Goal: Transaction & Acquisition: Download file/media

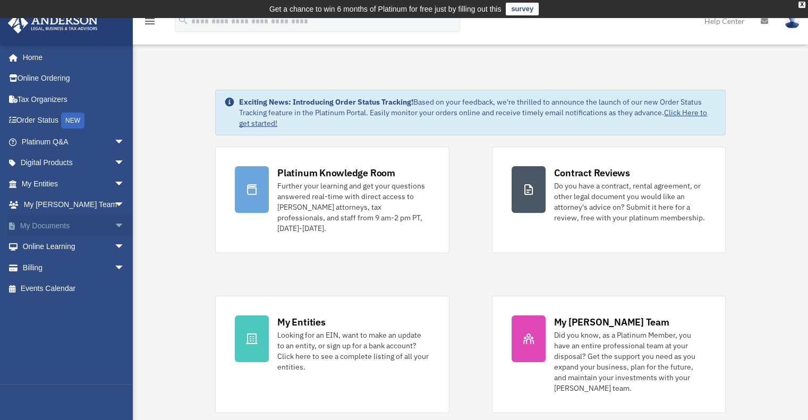
click at [54, 229] on link "My Documents arrow_drop_down" at bounding box center [73, 225] width 133 height 21
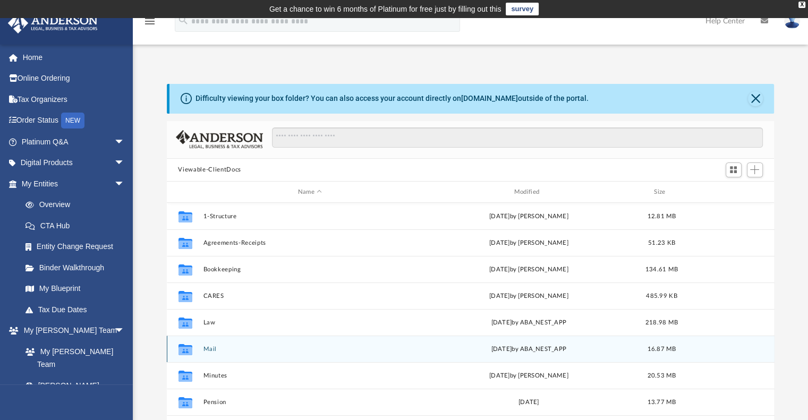
scroll to position [45, 0]
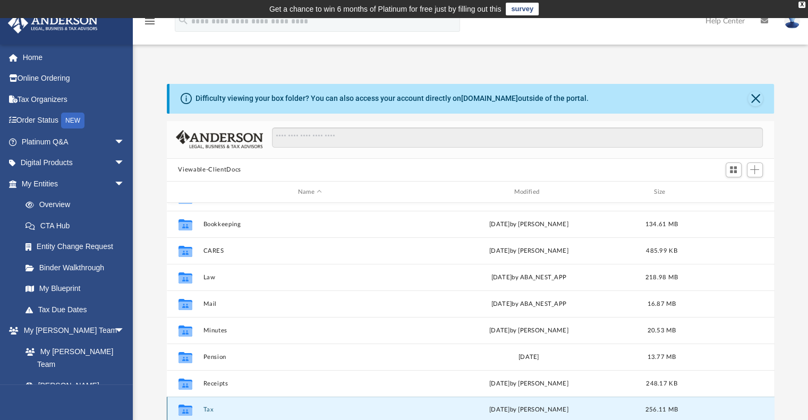
click at [203, 409] on button "Tax" at bounding box center [310, 410] width 214 height 7
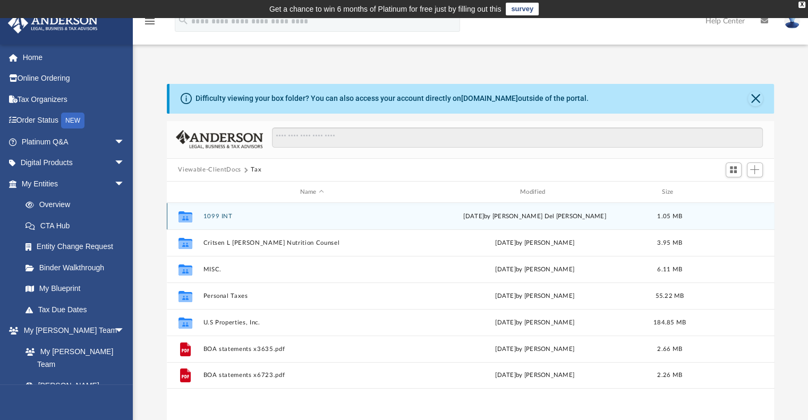
scroll to position [0, 0]
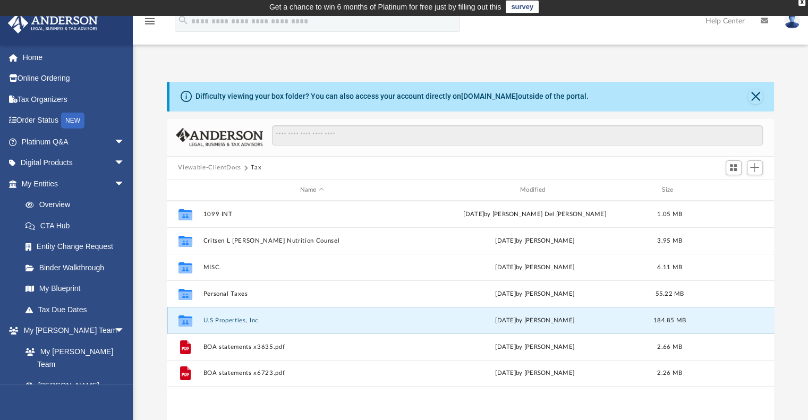
click at [243, 322] on button "U.S Properties, Inc." at bounding box center [312, 320] width 218 height 7
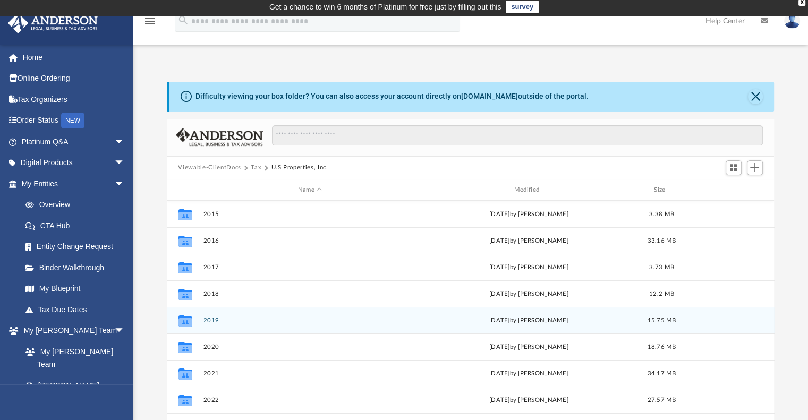
scroll to position [72, 0]
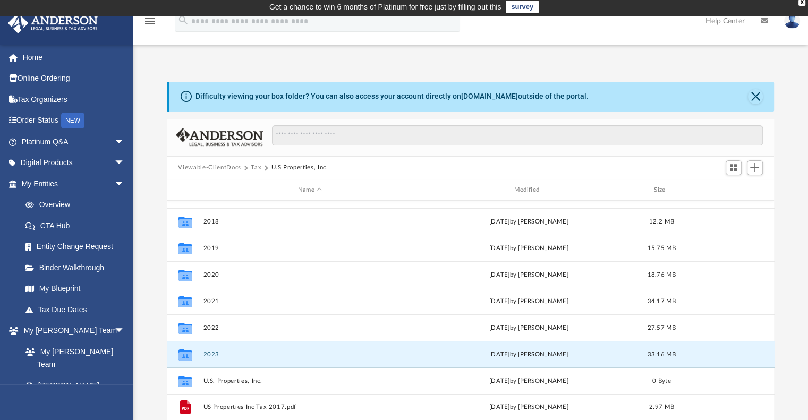
click at [210, 354] on button "2023" at bounding box center [310, 354] width 214 height 7
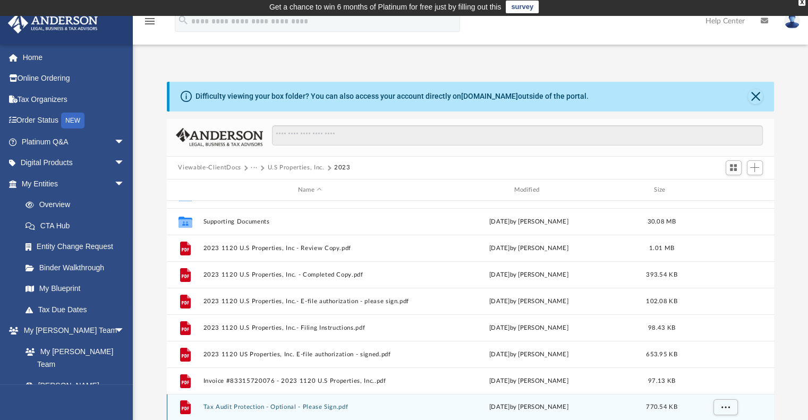
scroll to position [0, 0]
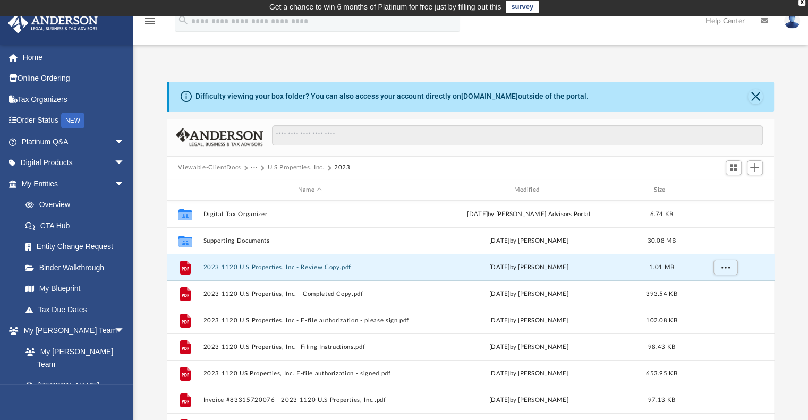
click at [278, 268] on button "2023 1120 U.S Properties, Inc - Review Copy.pdf" at bounding box center [310, 267] width 214 height 7
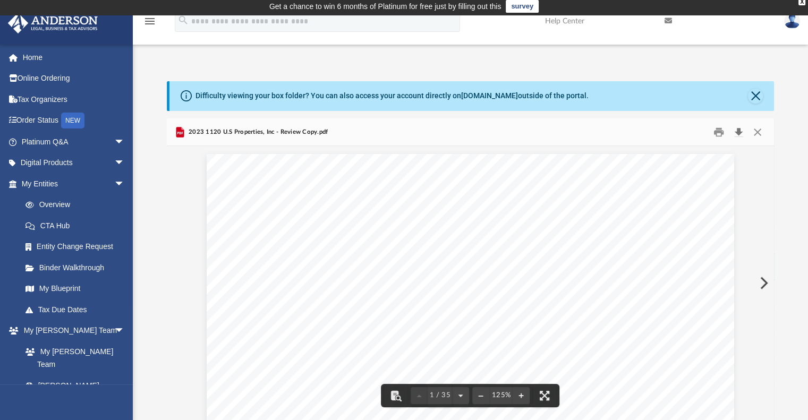
click at [735, 129] on button "Download" at bounding box center [738, 132] width 19 height 16
click at [760, 131] on button "Close" at bounding box center [757, 132] width 19 height 16
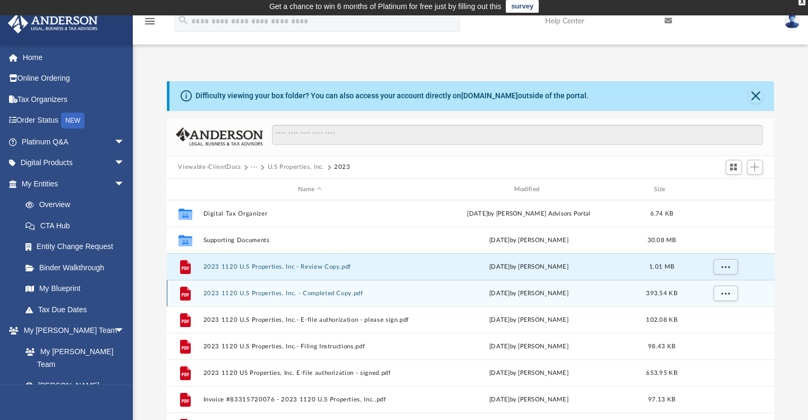
click at [291, 295] on button "2023 1120 U.S Properties, Inc. - Completed Copy.pdf" at bounding box center [310, 293] width 214 height 7
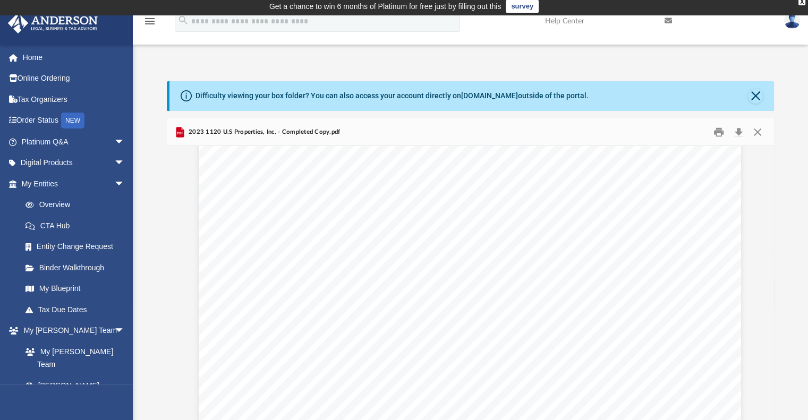
scroll to position [4359, 0]
click at [758, 132] on button "Close" at bounding box center [757, 132] width 19 height 16
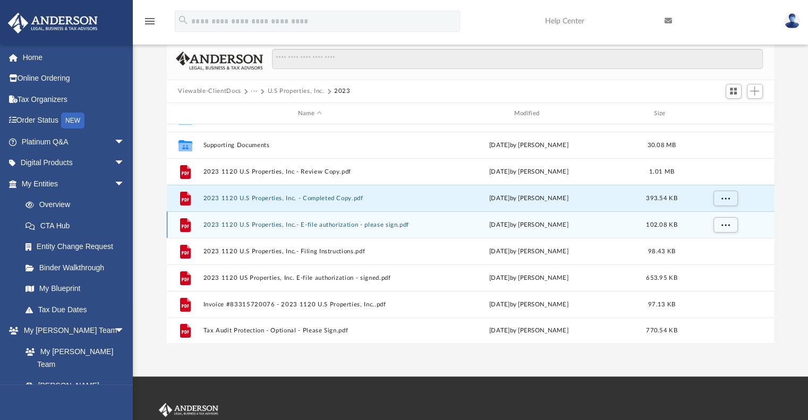
scroll to position [79, 0]
